Goal: Transaction & Acquisition: Purchase product/service

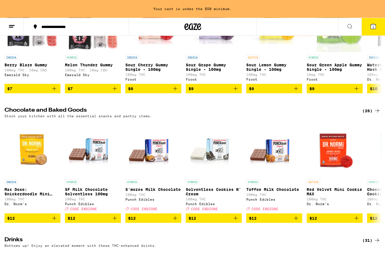
scroll to position [113, 0]
click at [369, 27] on button "1" at bounding box center [372, 26] width 23 height 17
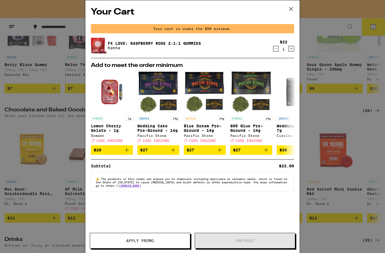
click at [290, 50] on icon "Increment" at bounding box center [291, 48] width 5 height 7
click at [162, 237] on button "Apply Promo" at bounding box center [140, 241] width 100 height 16
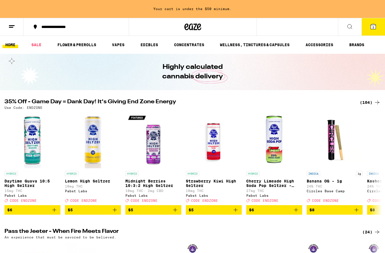
click at [375, 25] on icon at bounding box center [373, 26] width 5 height 5
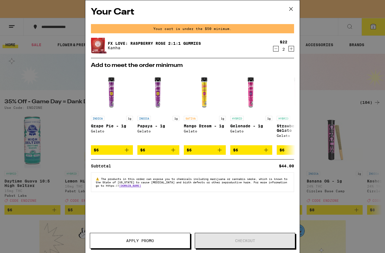
click at [150, 244] on button "Apply Promo" at bounding box center [140, 241] width 100 height 16
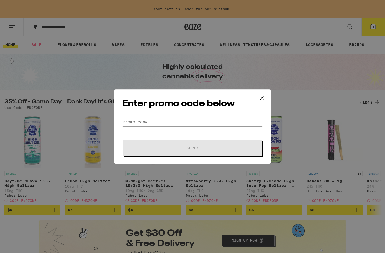
click at [256, 100] on button at bounding box center [261, 98] width 17 height 18
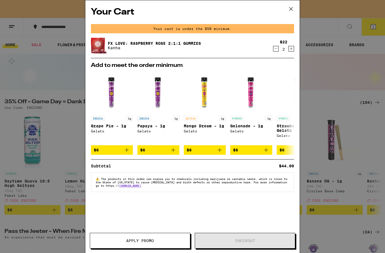
click at [290, 10] on icon at bounding box center [290, 8] width 3 height 3
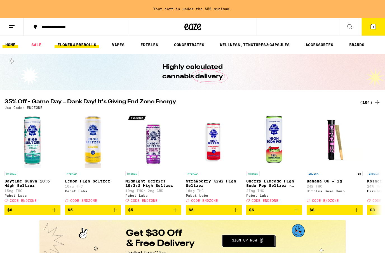
click at [79, 47] on link "FLOWER & PREROLLS" at bounding box center [77, 44] width 44 height 7
click at [76, 42] on link "FLOWER & PREROLLS" at bounding box center [77, 44] width 44 height 7
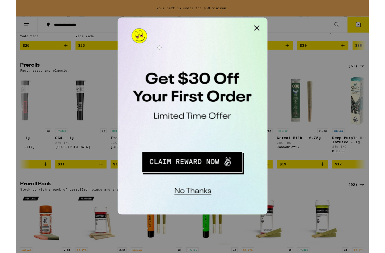
scroll to position [0, 990]
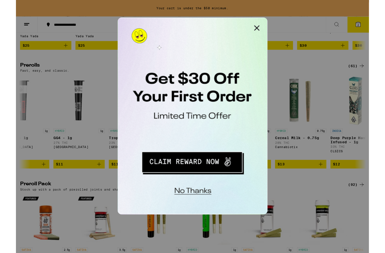
click at [187, 24] on button "Close Modal" at bounding box center [188, 23] width 11 height 11
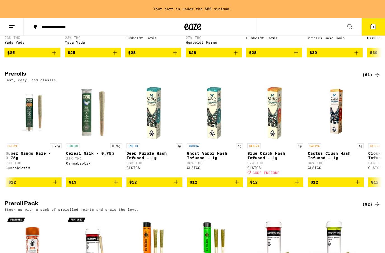
scroll to position [0, 1165]
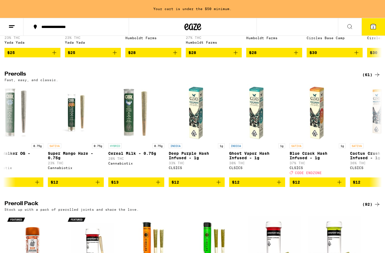
click at [149, 185] on span "$13" at bounding box center [136, 182] width 50 height 7
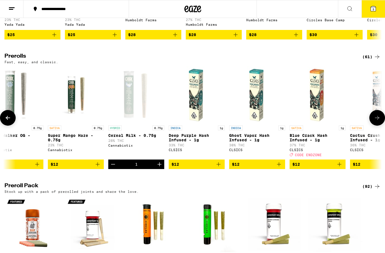
click at [373, 10] on span "3" at bounding box center [373, 9] width 2 height 3
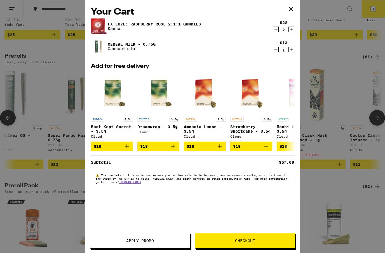
click at [257, 246] on button "Checkout" at bounding box center [245, 241] width 100 height 16
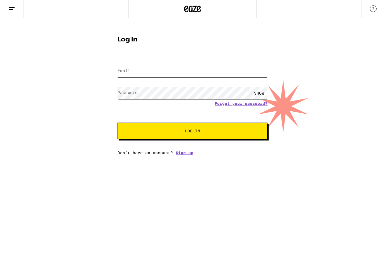
click at [172, 72] on input "Email" at bounding box center [192, 71] width 150 height 13
type input "[EMAIL_ADDRESS][DOMAIN_NAME]"
click at [180, 133] on span "Log In" at bounding box center [192, 131] width 105 height 4
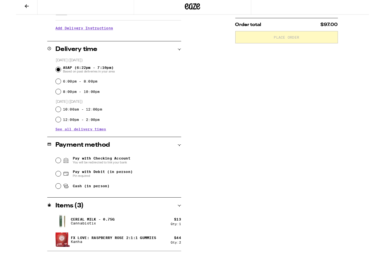
scroll to position [133, 0]
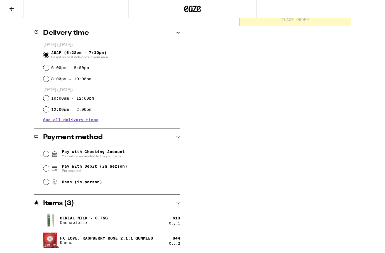
click at [46, 152] on input "Pay with Checking Account You will be redirected to link your bank" at bounding box center [46, 154] width 6 height 6
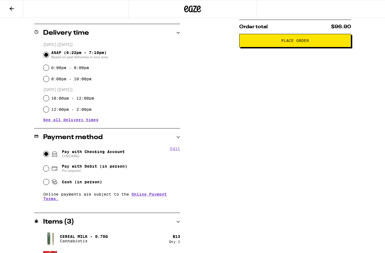
click at [294, 43] on span "Place Order" at bounding box center [295, 41] width 28 height 4
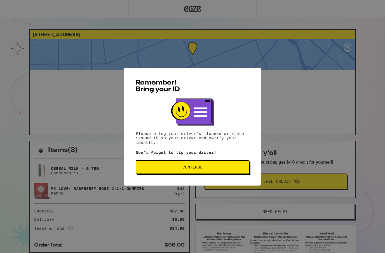
click at [184, 172] on button "Continue" at bounding box center [193, 166] width 114 height 13
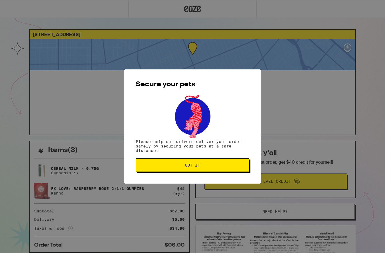
click at [185, 167] on span "Got it" at bounding box center [192, 165] width 15 height 4
